Goal: Information Seeking & Learning: Learn about a topic

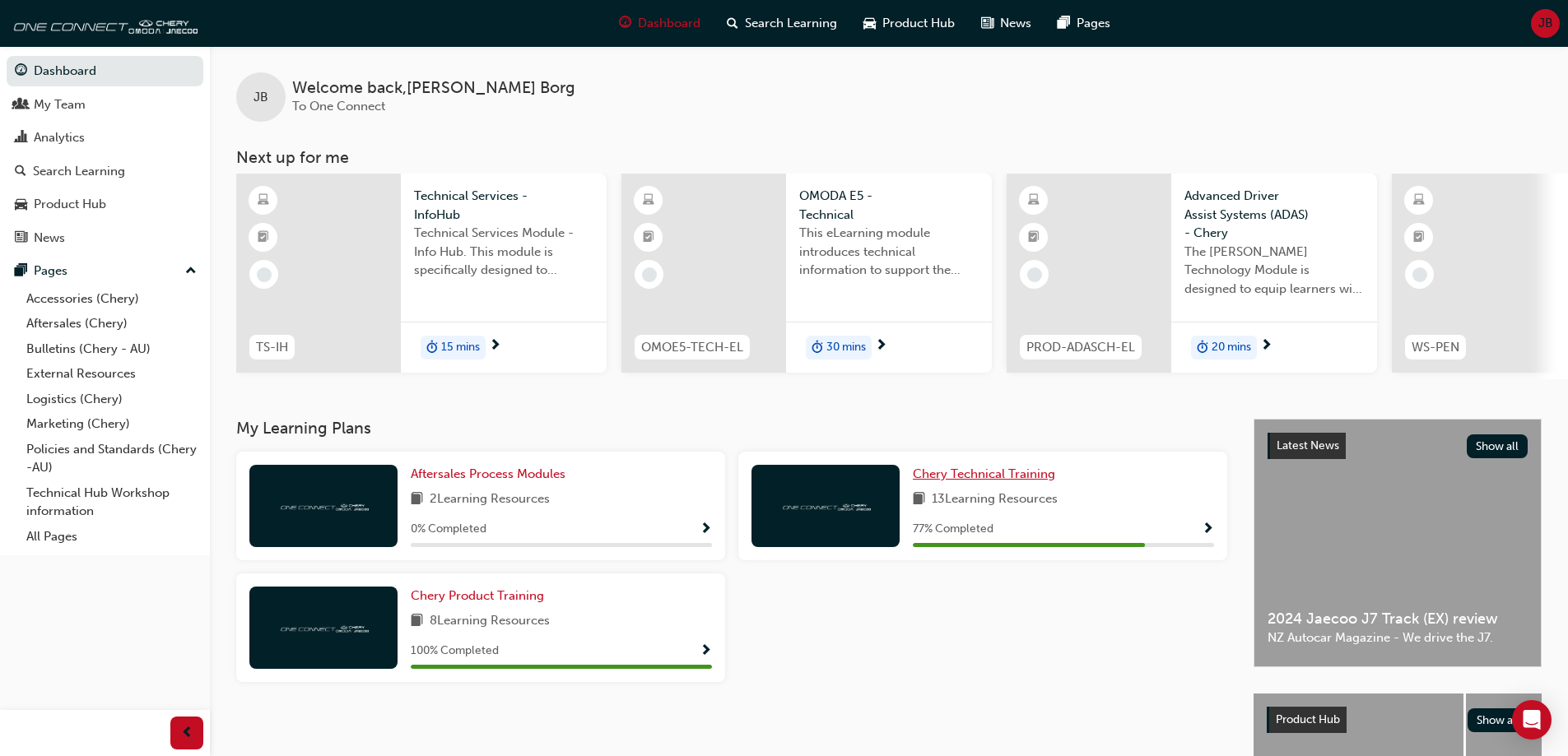
click at [1006, 477] on span "Chery Technical Training" at bounding box center [984, 474] width 142 height 15
click at [500, 474] on span "Aftersales Process Modules" at bounding box center [488, 474] width 155 height 15
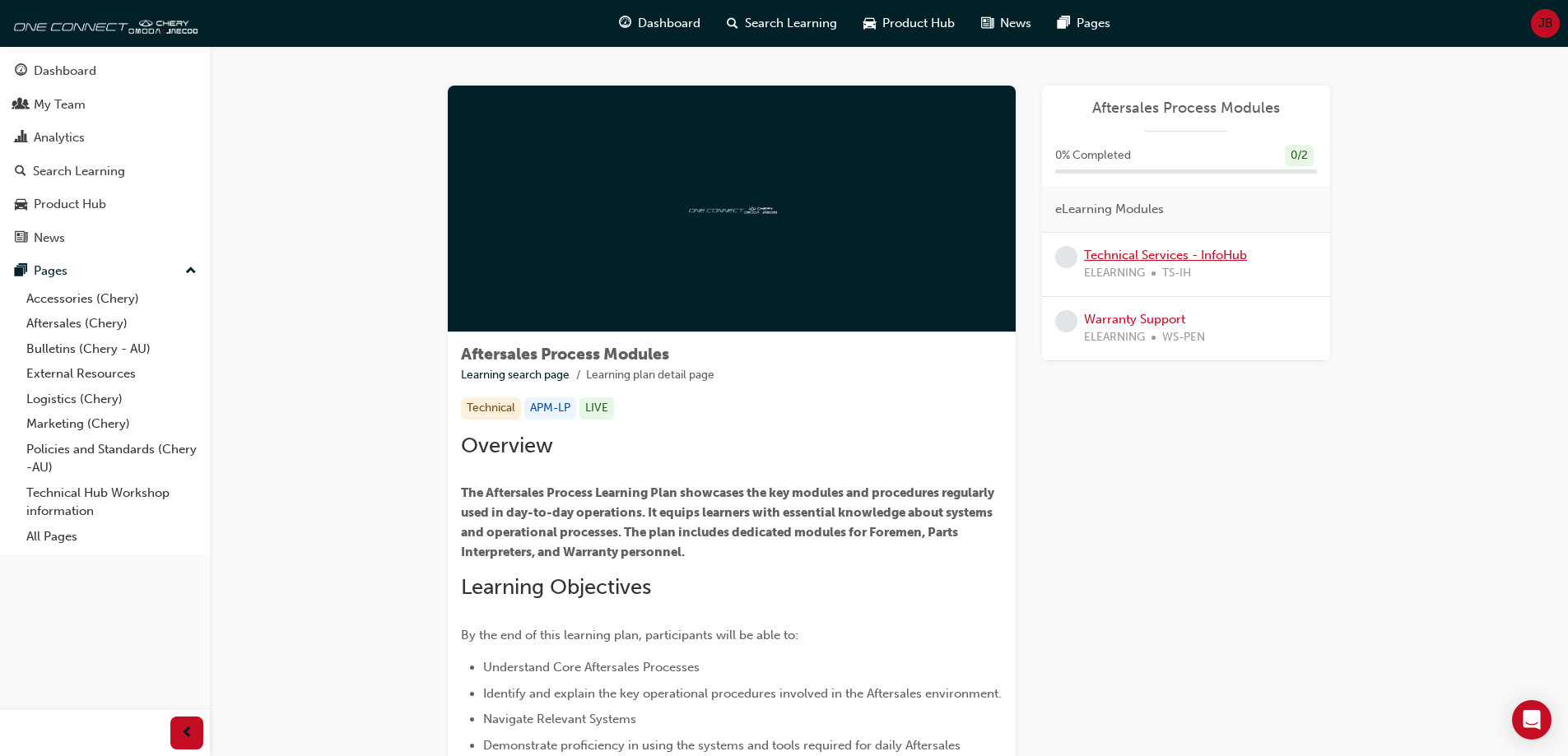
click at [1170, 251] on link "Technical Services - InfoHub" at bounding box center [1165, 255] width 163 height 15
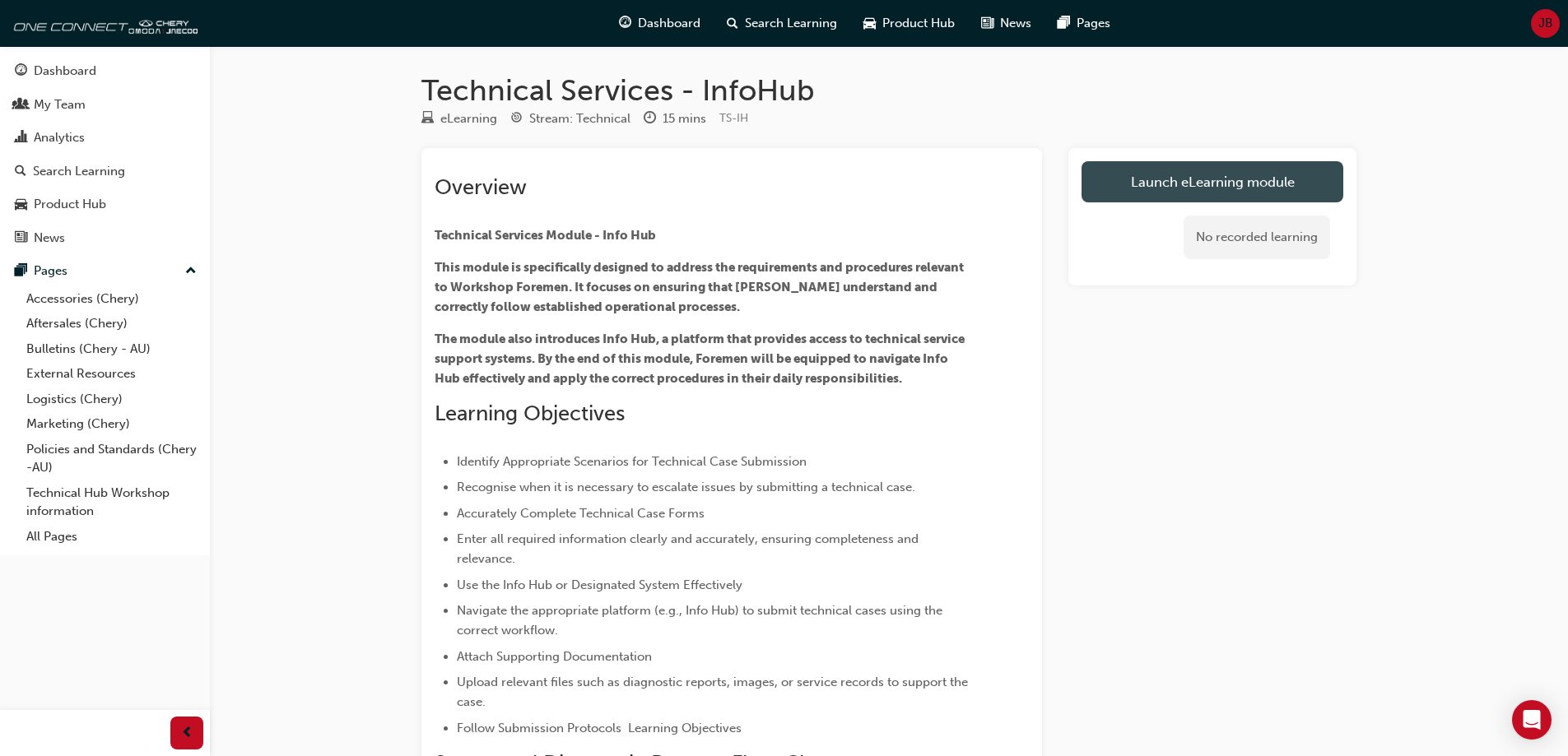
click at [1186, 187] on link "Launch eLearning module" at bounding box center [1212, 182] width 262 height 41
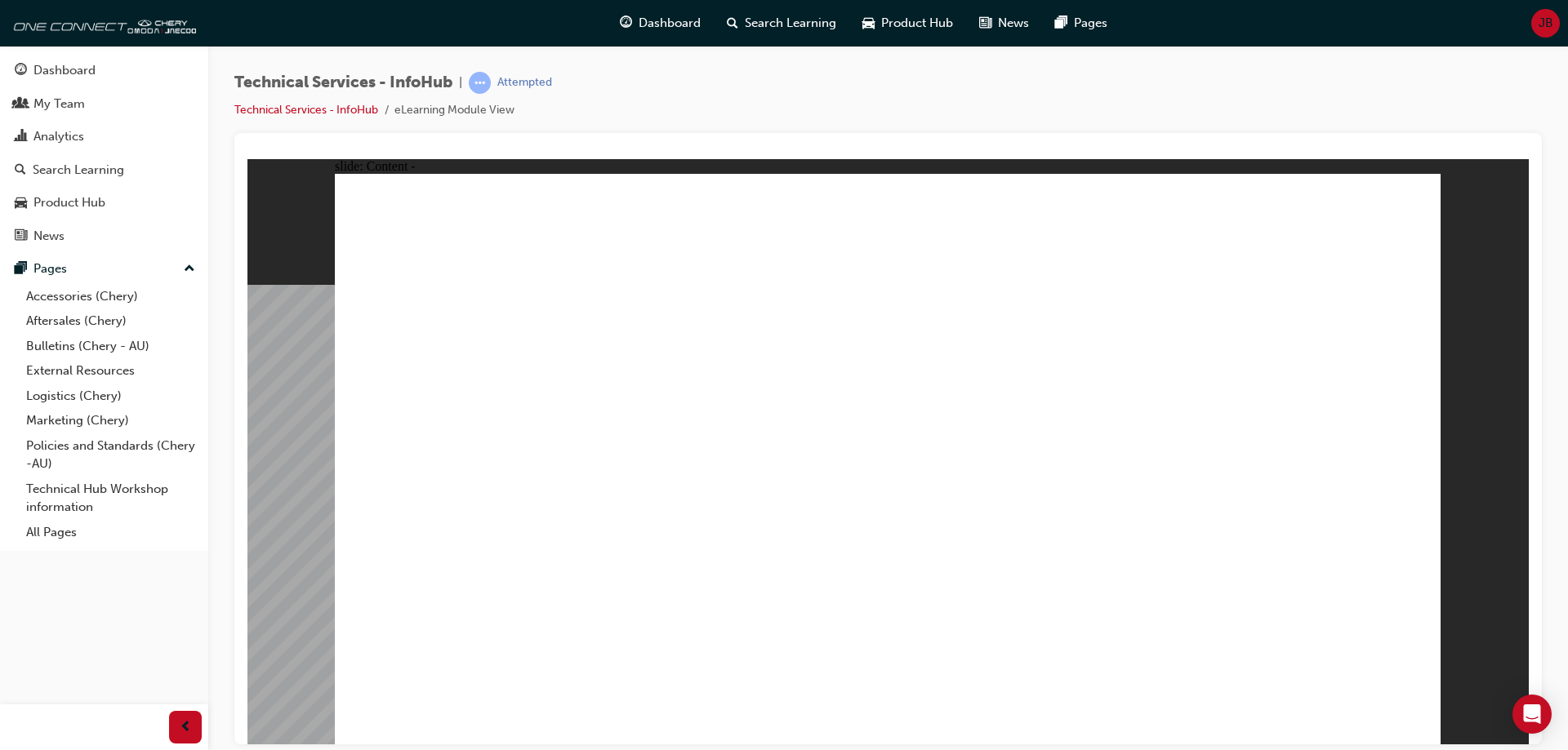
drag, startPoint x: 695, startPoint y: 284, endPoint x: 680, endPoint y: 286, distance: 15.1
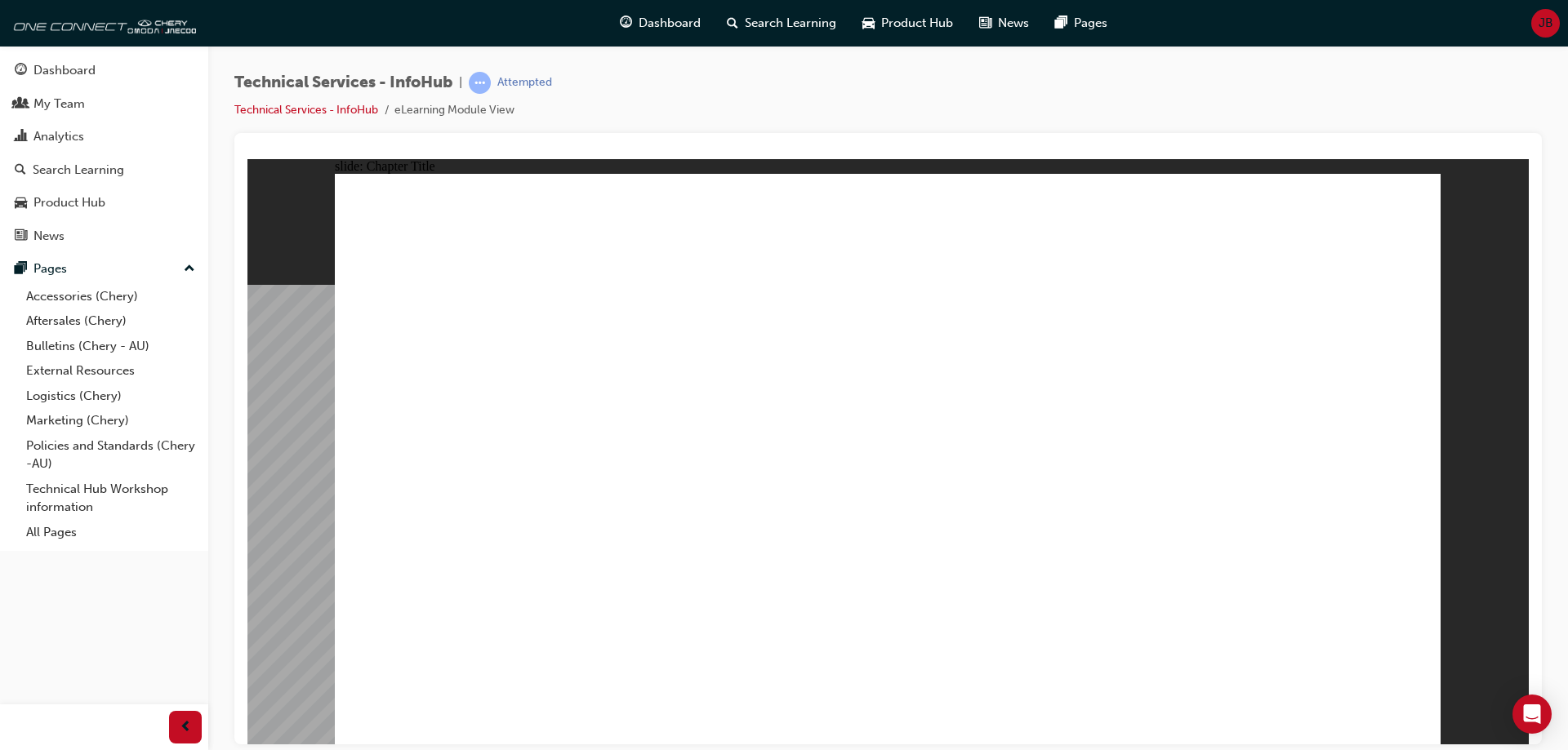
radio input "true"
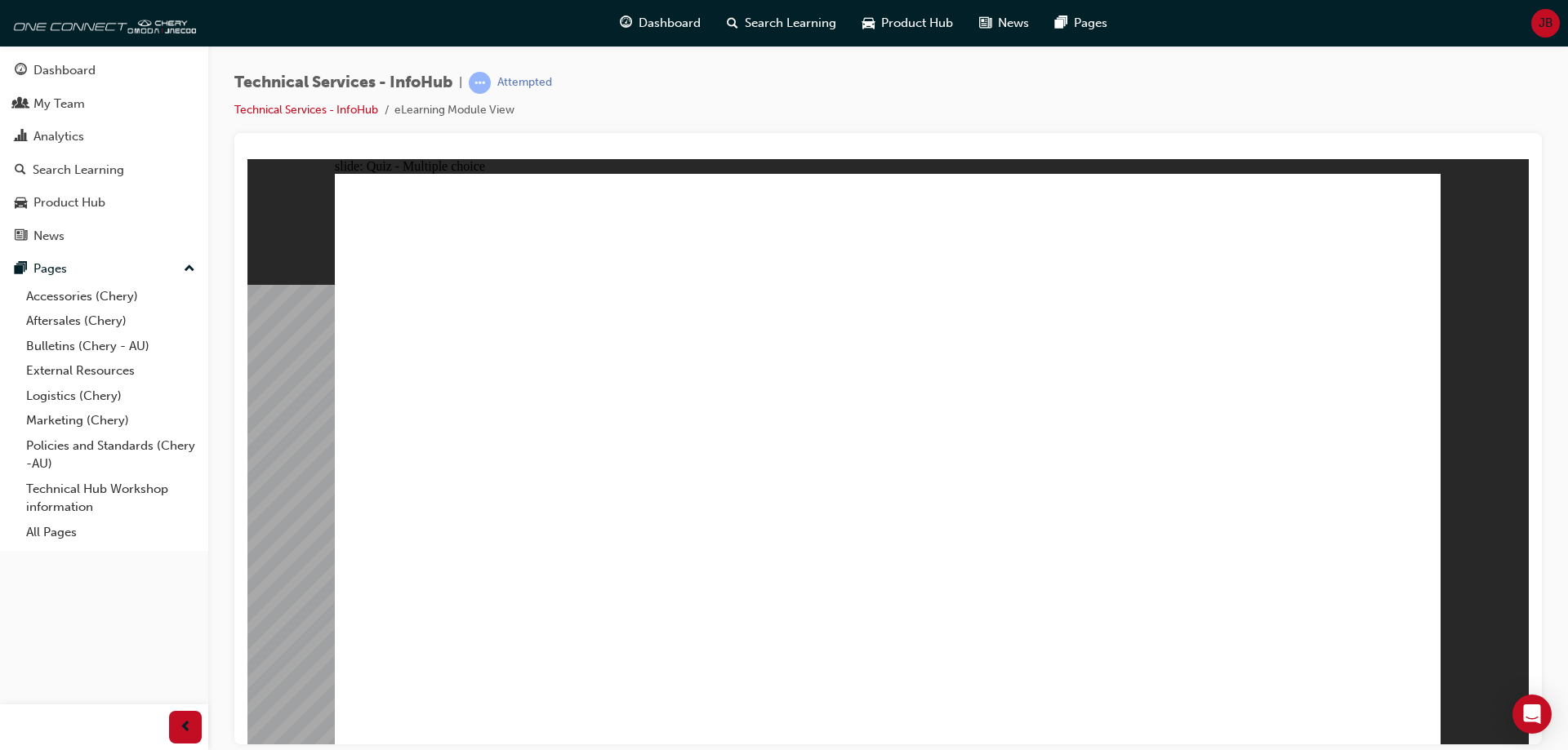
radio input "true"
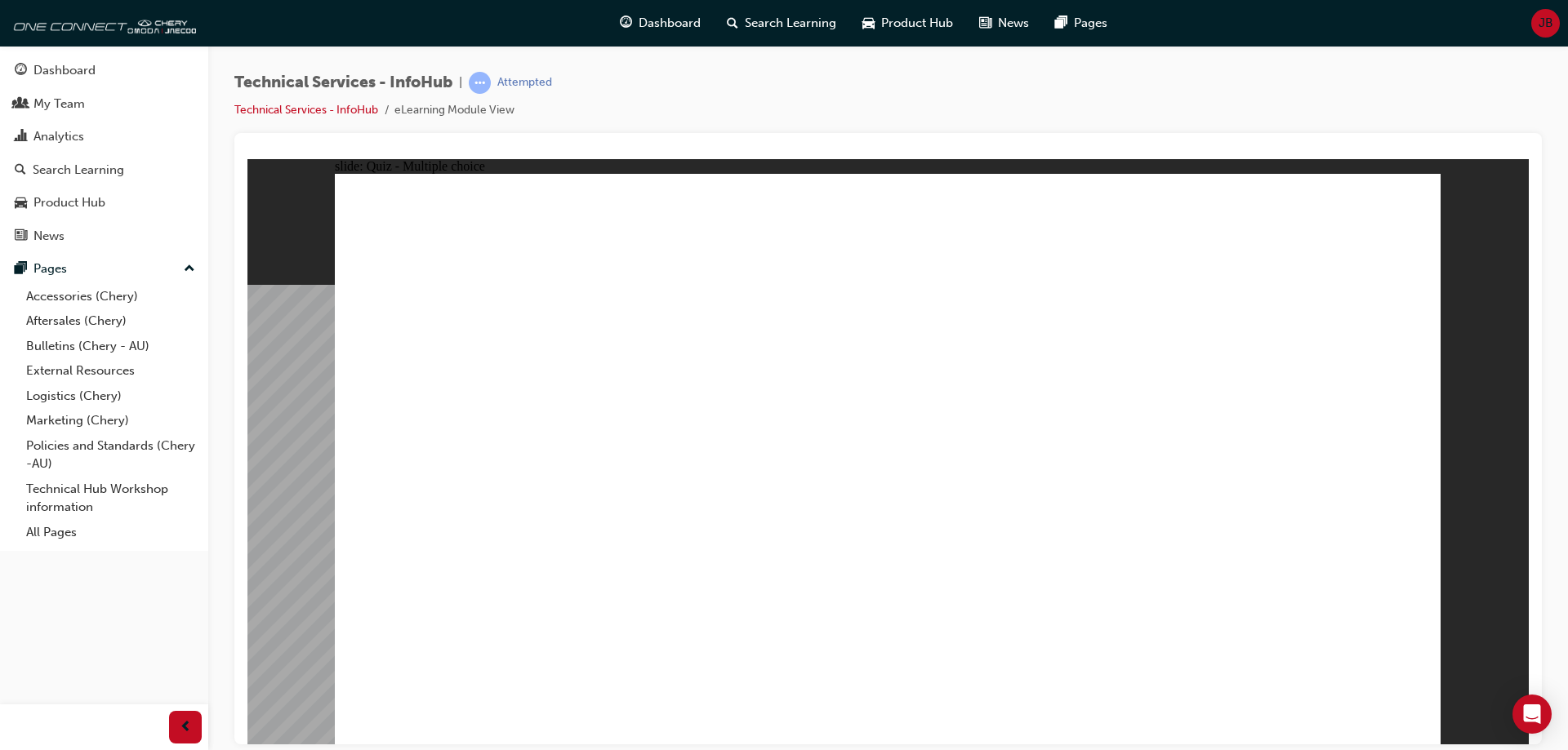
radio input "true"
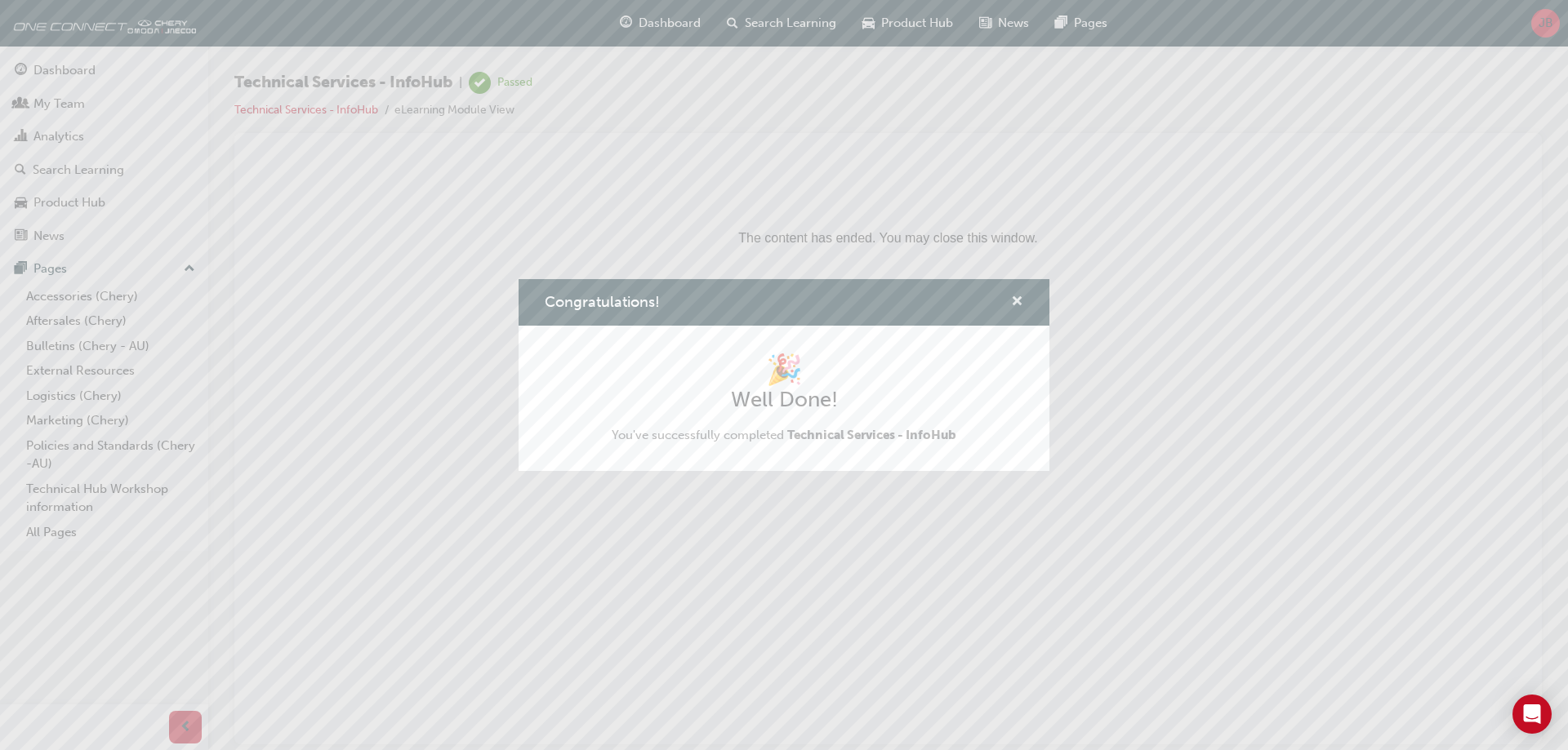
click at [1023, 305] on span "cross-icon" at bounding box center [1016, 303] width 12 height 15
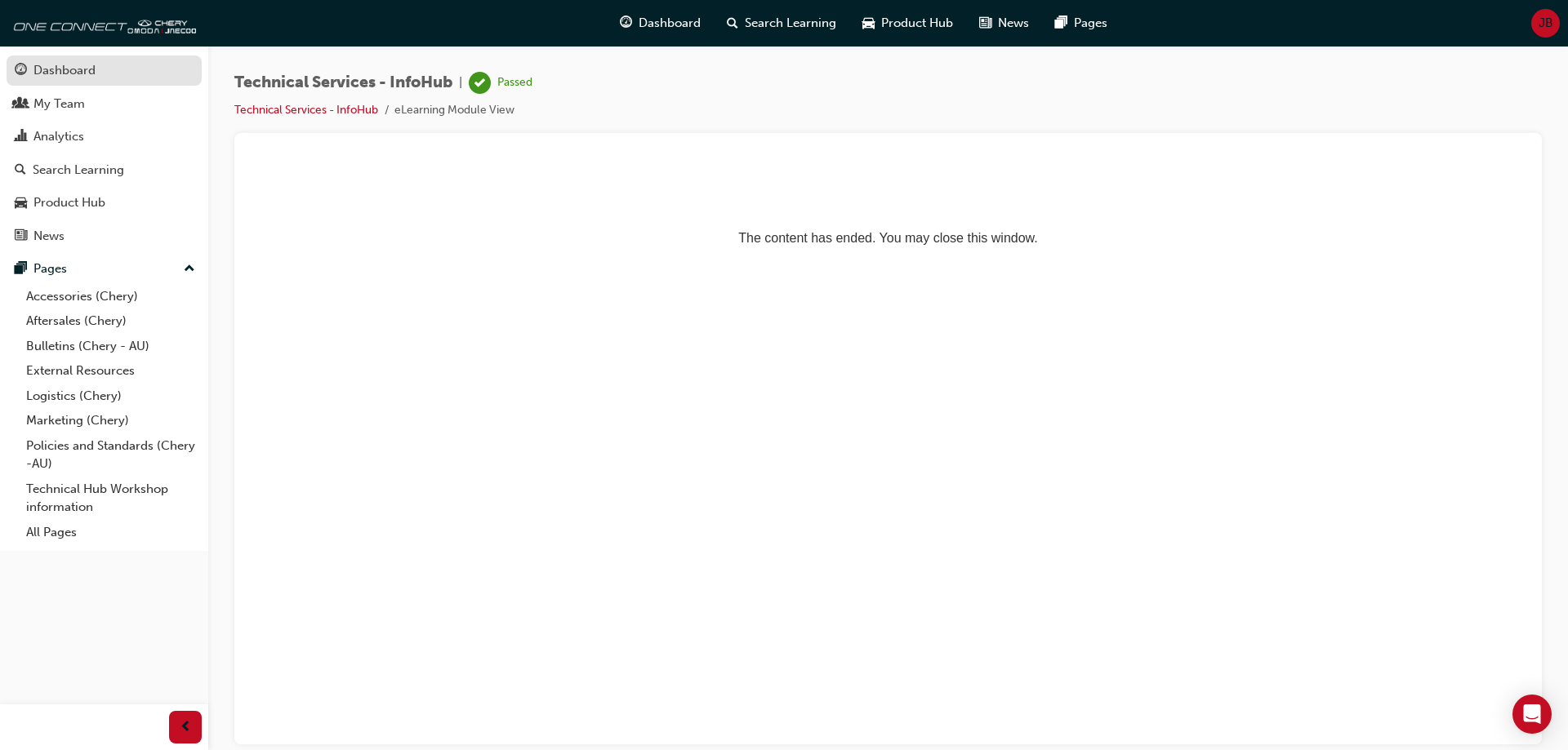
click at [109, 74] on div "Dashboard" at bounding box center [104, 70] width 179 height 20
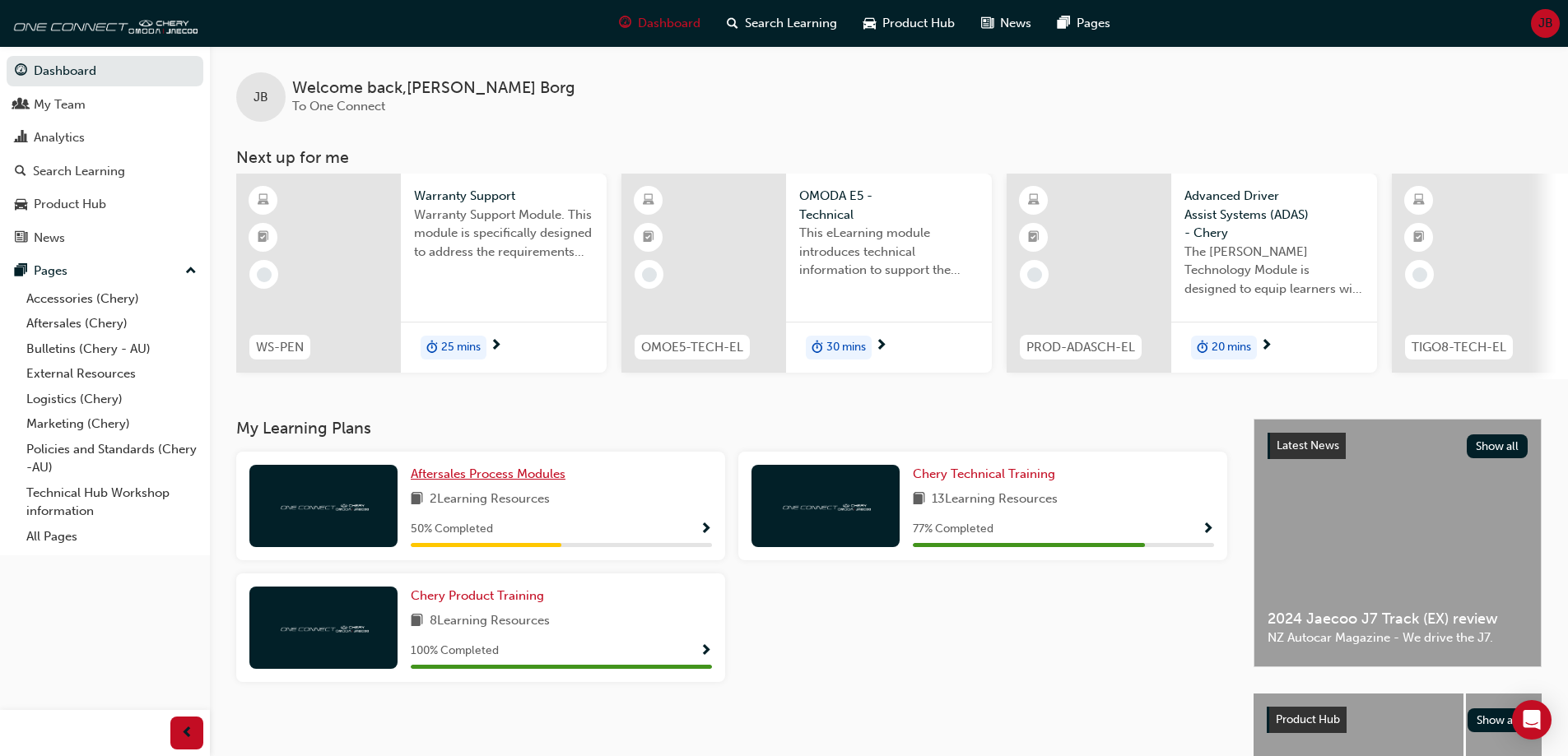
click at [545, 478] on span "Aftersales Process Modules" at bounding box center [488, 474] width 155 height 15
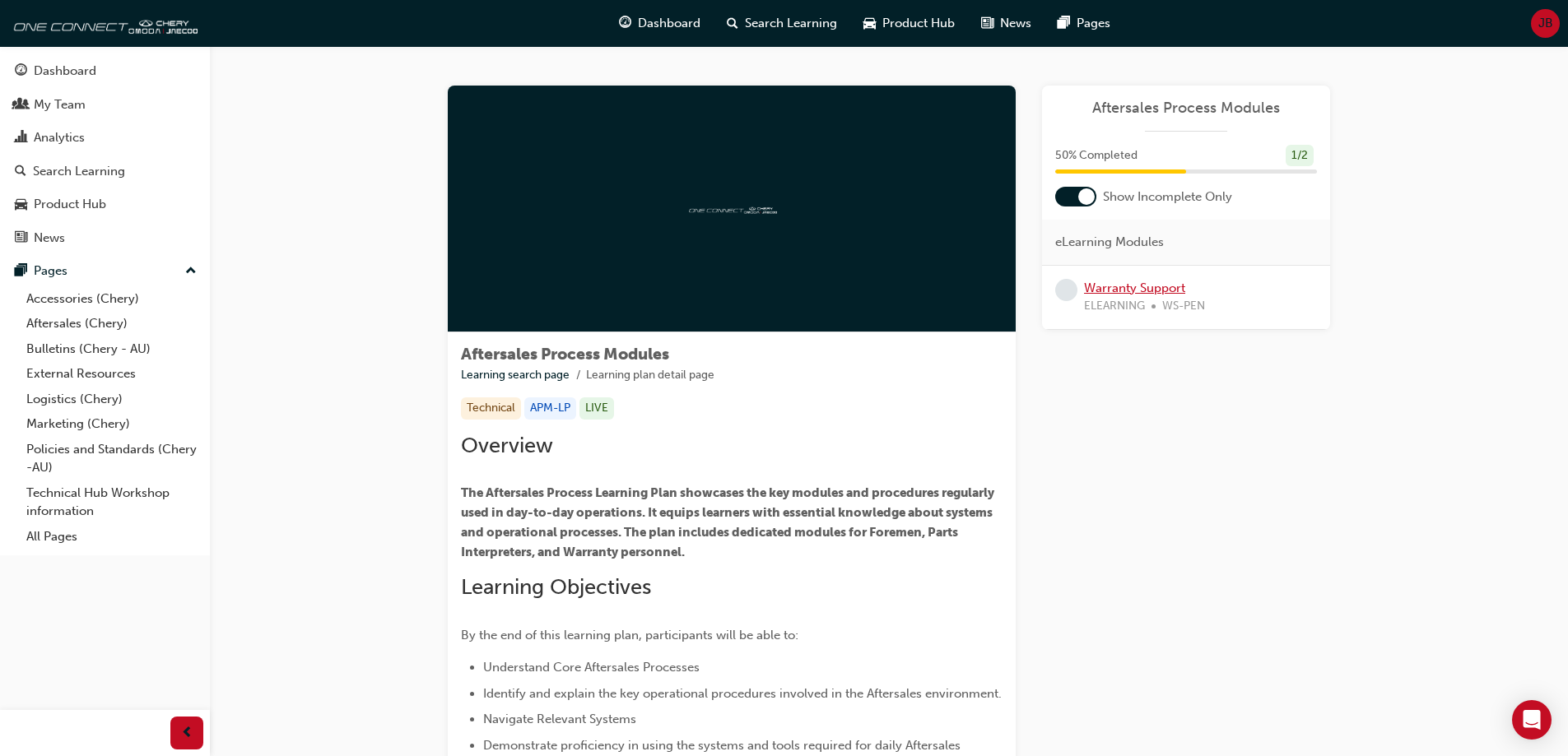
click at [1168, 292] on link "Warranty Support" at bounding box center [1134, 288] width 101 height 15
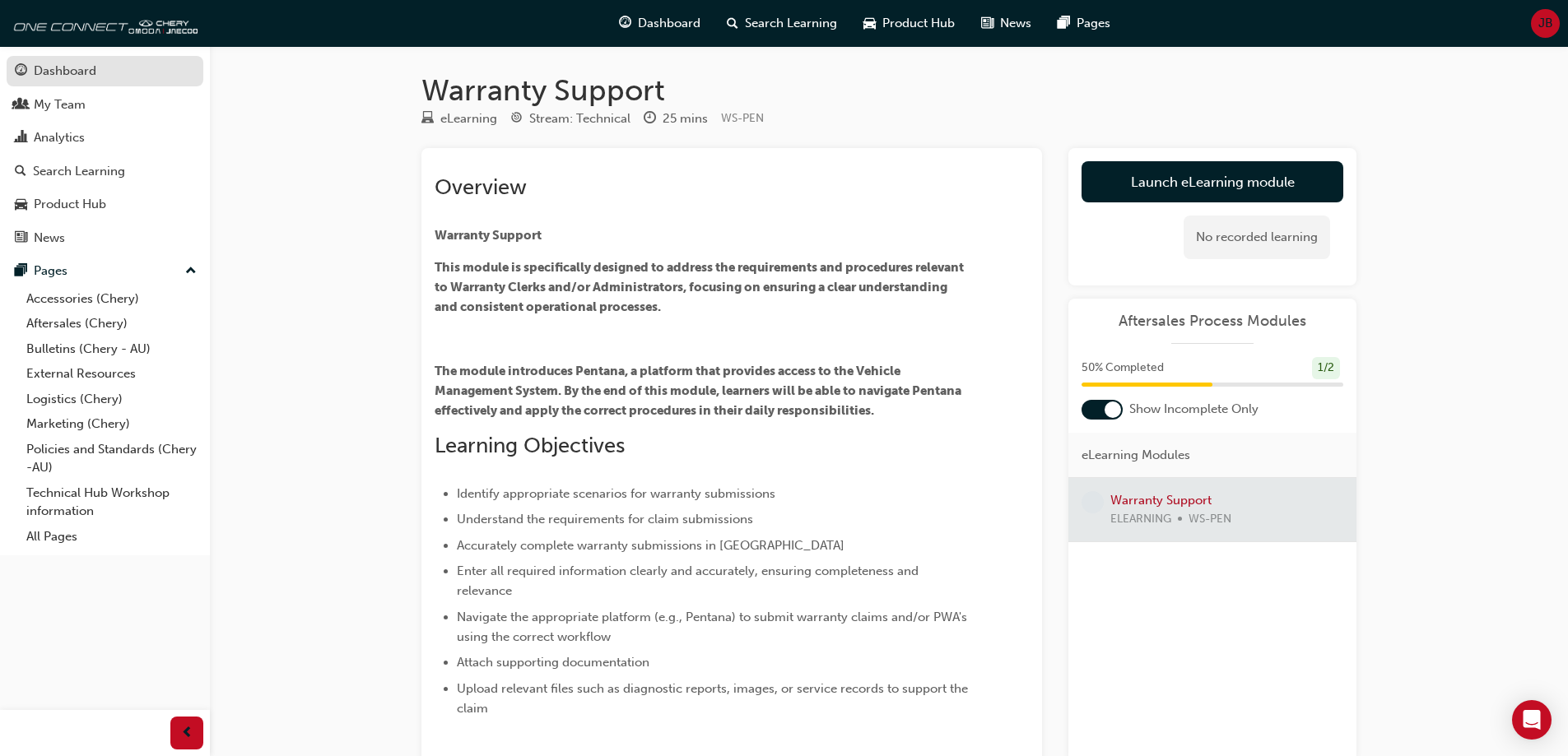
click at [84, 78] on div "Dashboard" at bounding box center [64, 71] width 63 height 19
